Goal: Check status: Check status

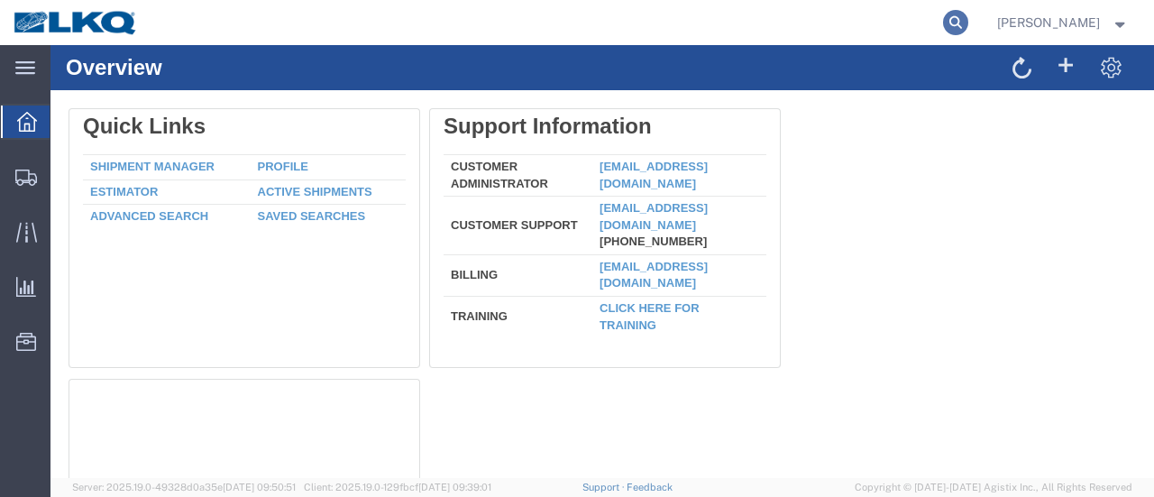
click at [969, 21] on icon at bounding box center [955, 22] width 25 height 25
type input "56495281"
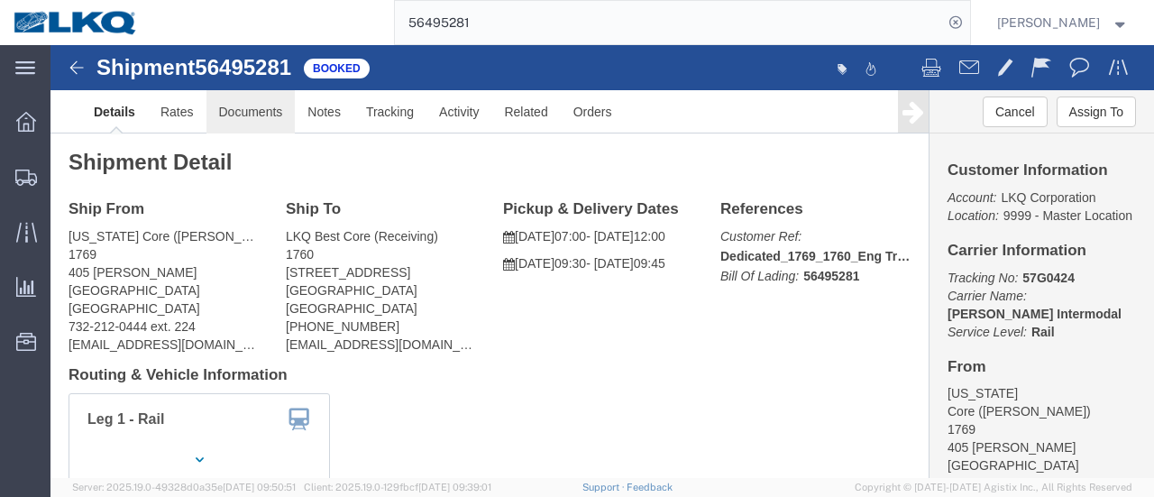
click link "Documents"
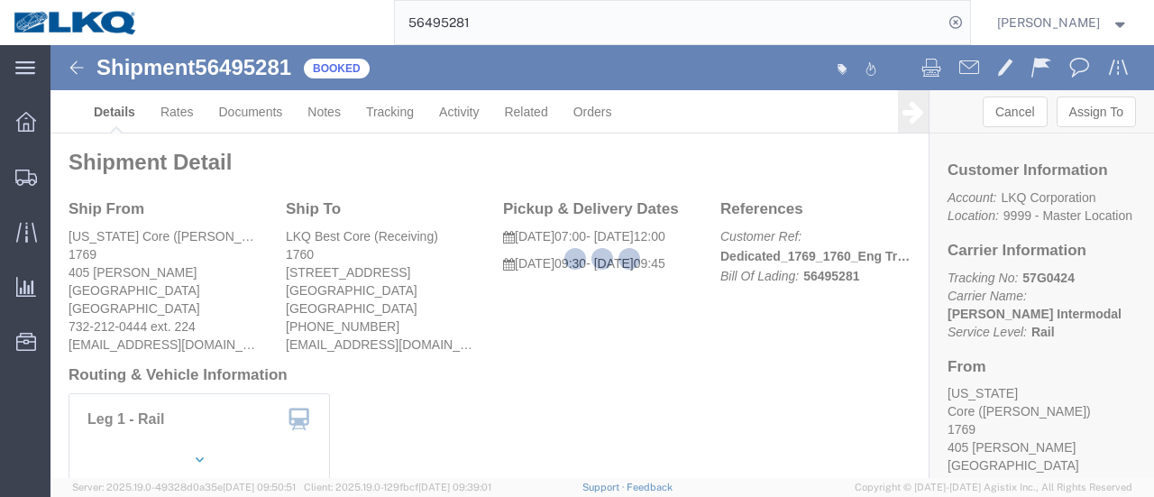
click at [244, 118] on div at bounding box center [603, 261] width 1104 height 433
click at [244, 117] on div at bounding box center [603, 261] width 1104 height 433
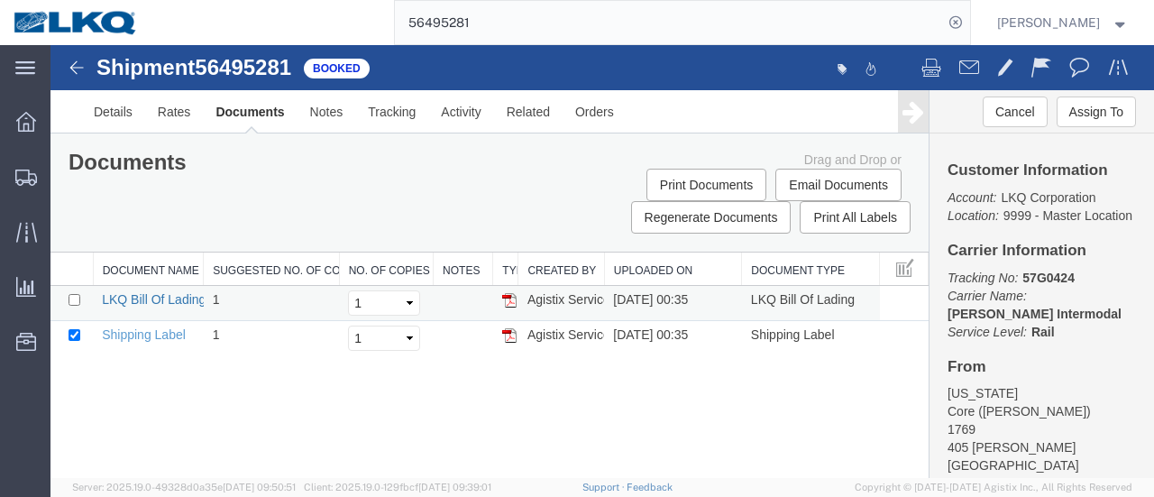
click at [173, 299] on link "LKQ Bill Of Lading" at bounding box center [154, 299] width 104 height 14
